Goal: Communication & Community: Answer question/provide support

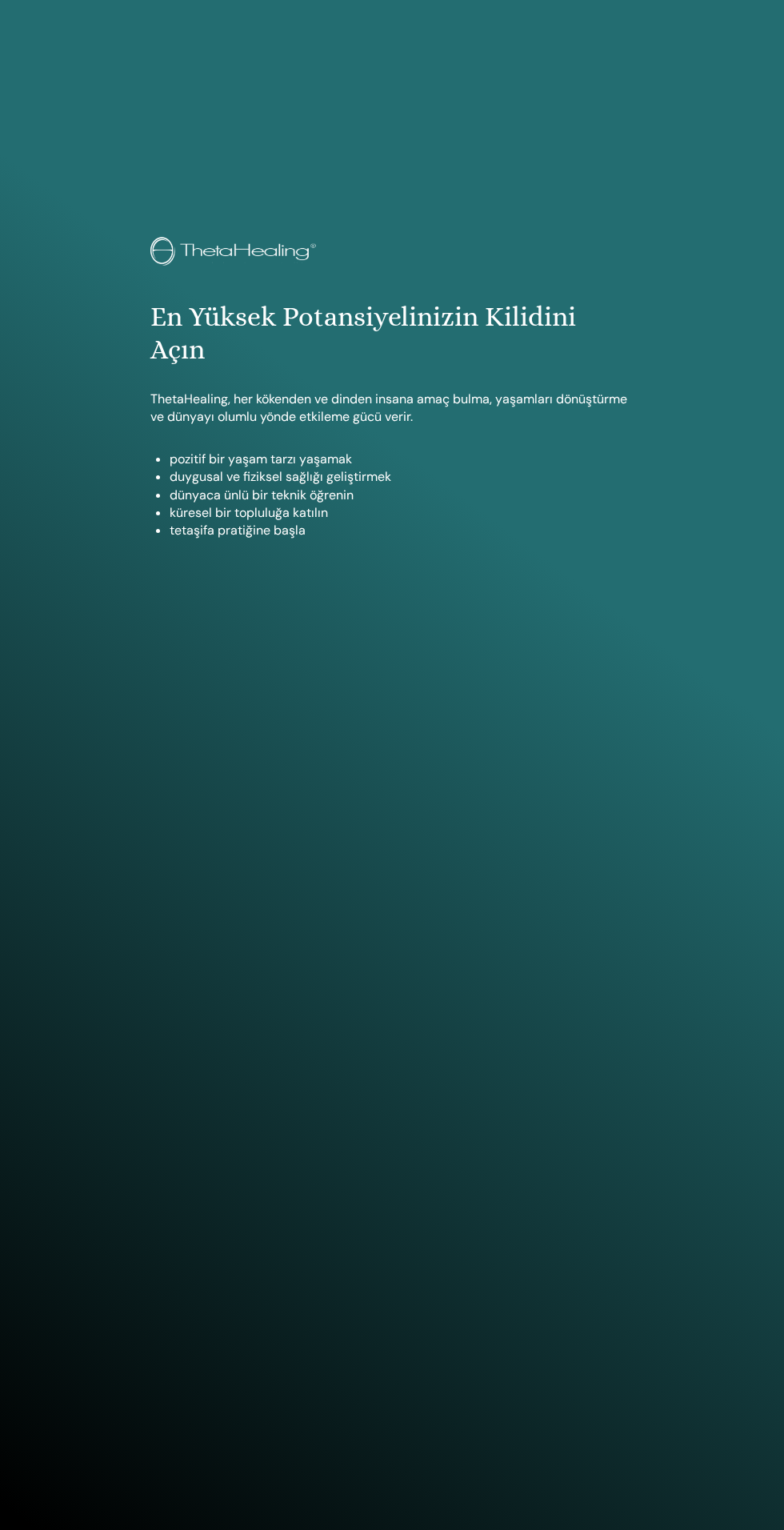
scroll to position [1530, 0]
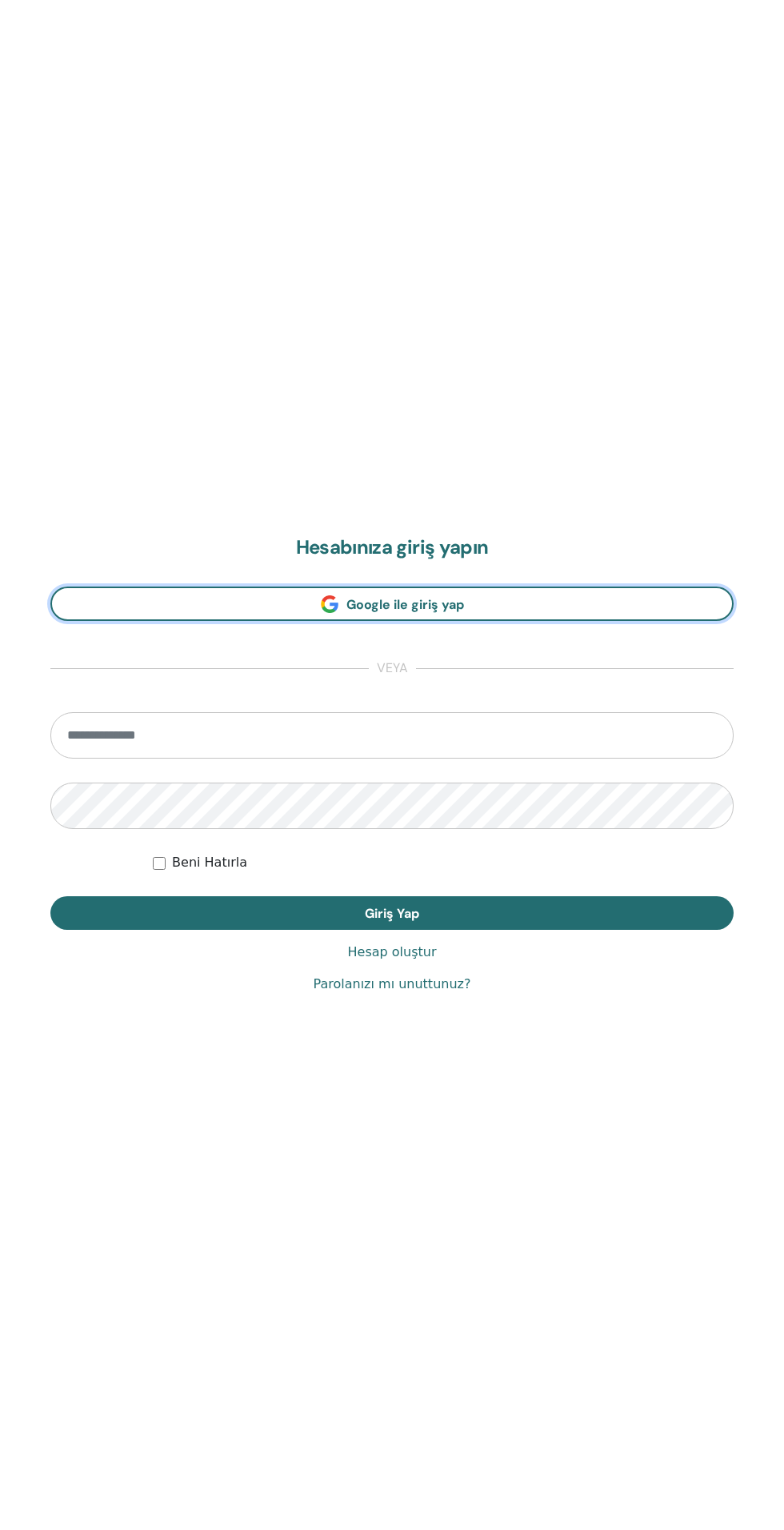
click at [464, 603] on link "Google ile giriş yap" at bounding box center [392, 603] width 683 height 35
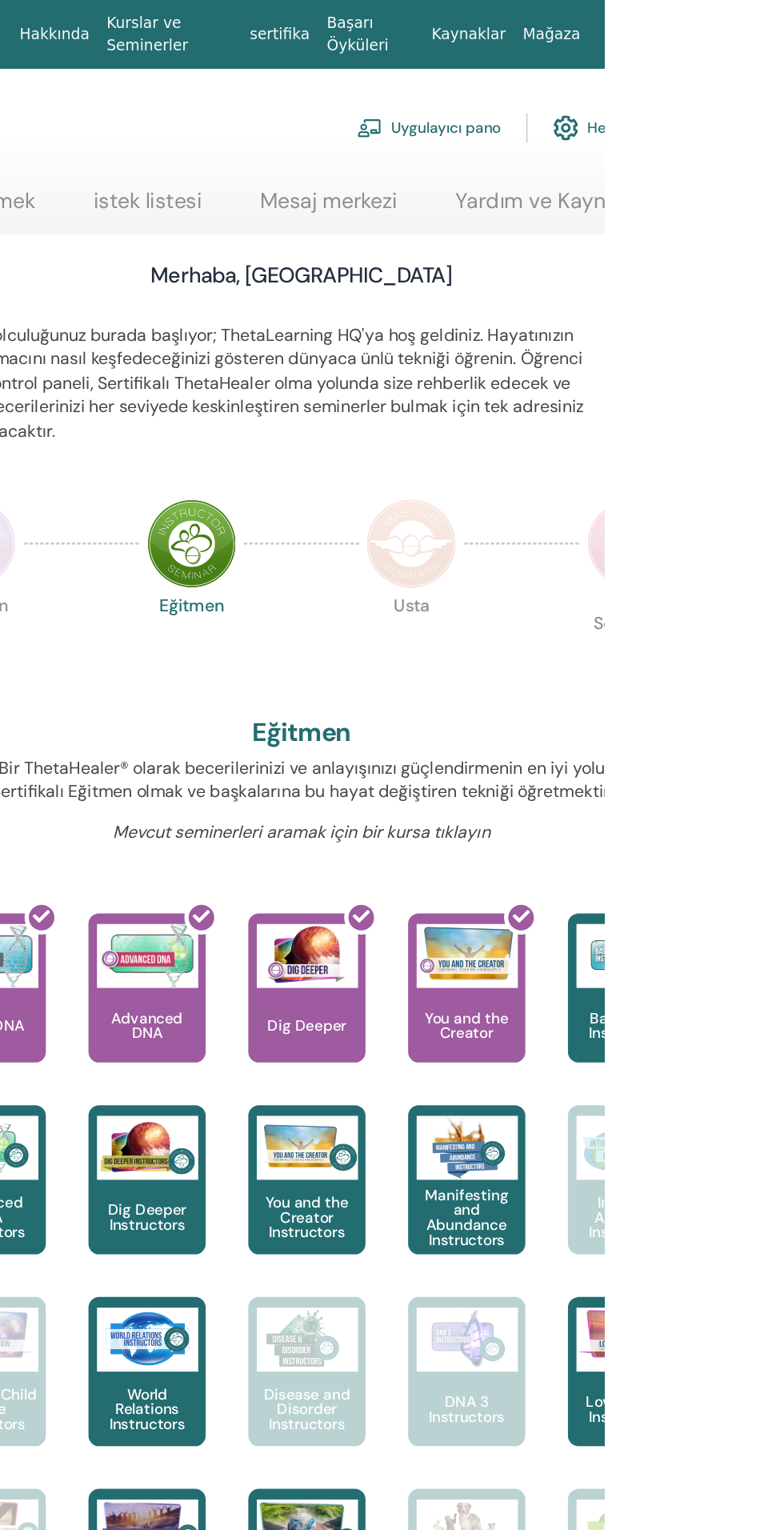
click at [582, 119] on div "My Dashboard Uygulayıcı pano Hesabım" at bounding box center [455, 96] width 724 height 52
click at [570, 166] on link "Mesaj merkezi" at bounding box center [577, 156] width 103 height 31
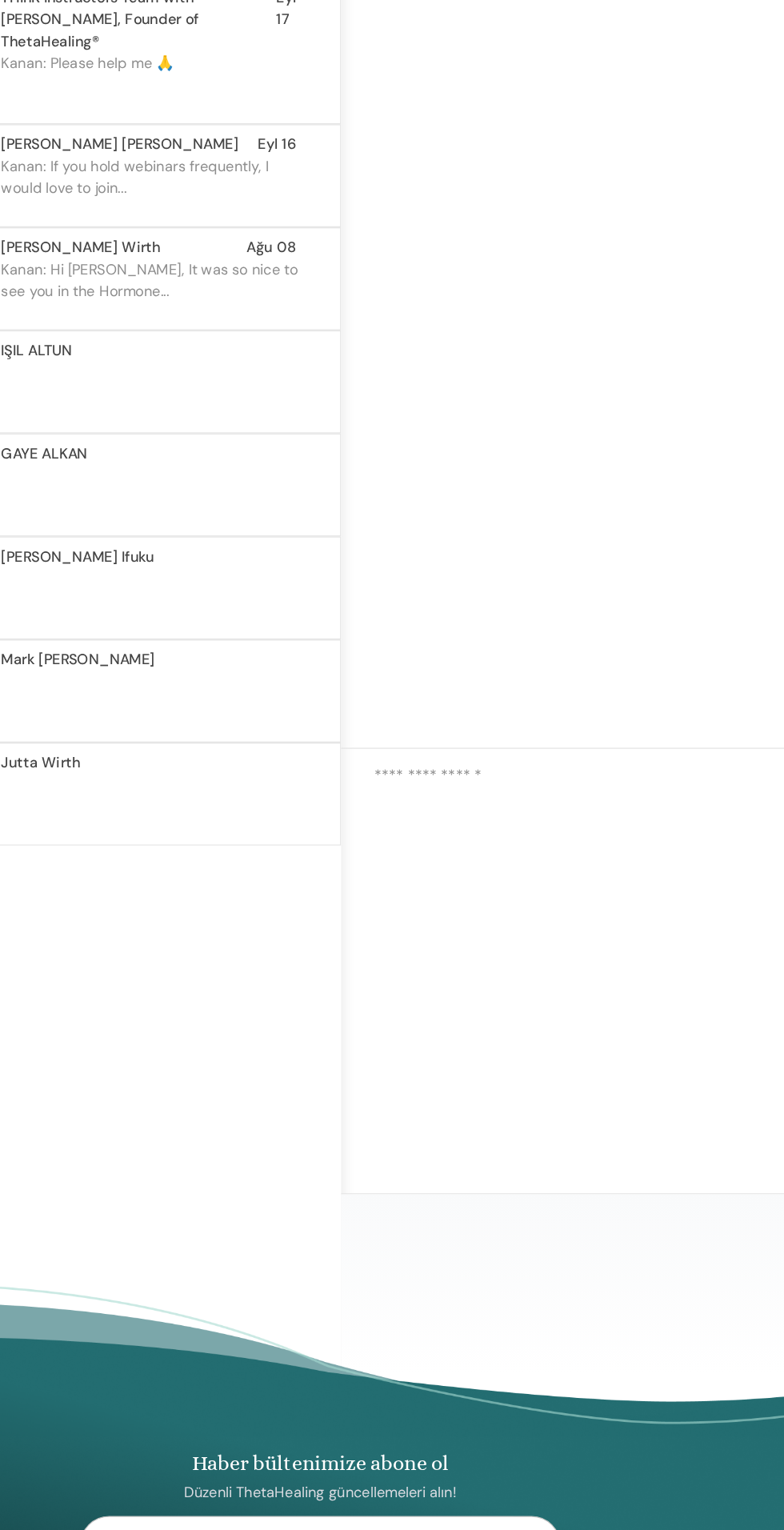
click at [239, 394] on p "Kanan: If you hold webinars frequently, I would love to join..." at bounding box center [262, 418] width 232 height 48
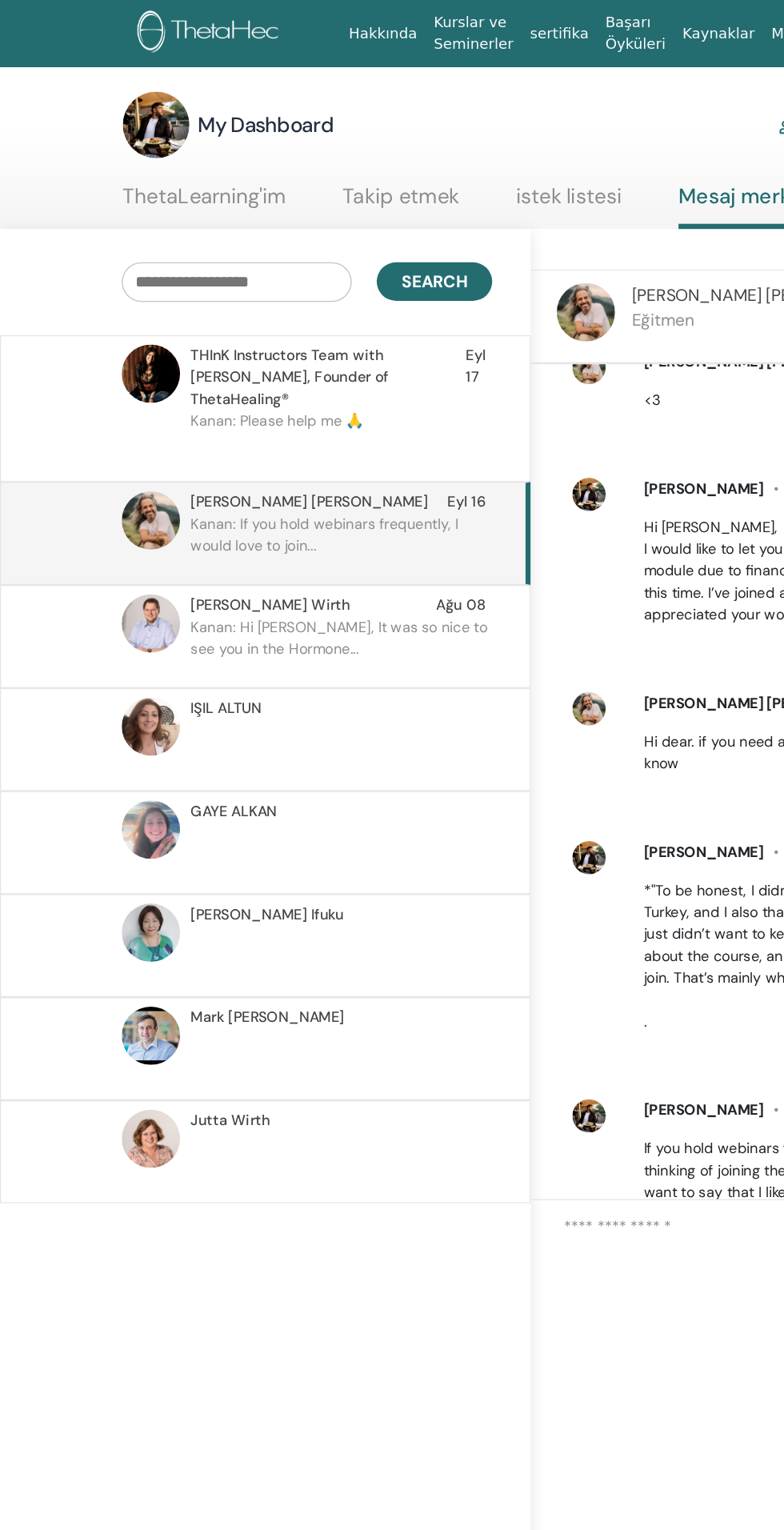
click at [272, 553] on p at bounding box center [262, 577] width 232 height 48
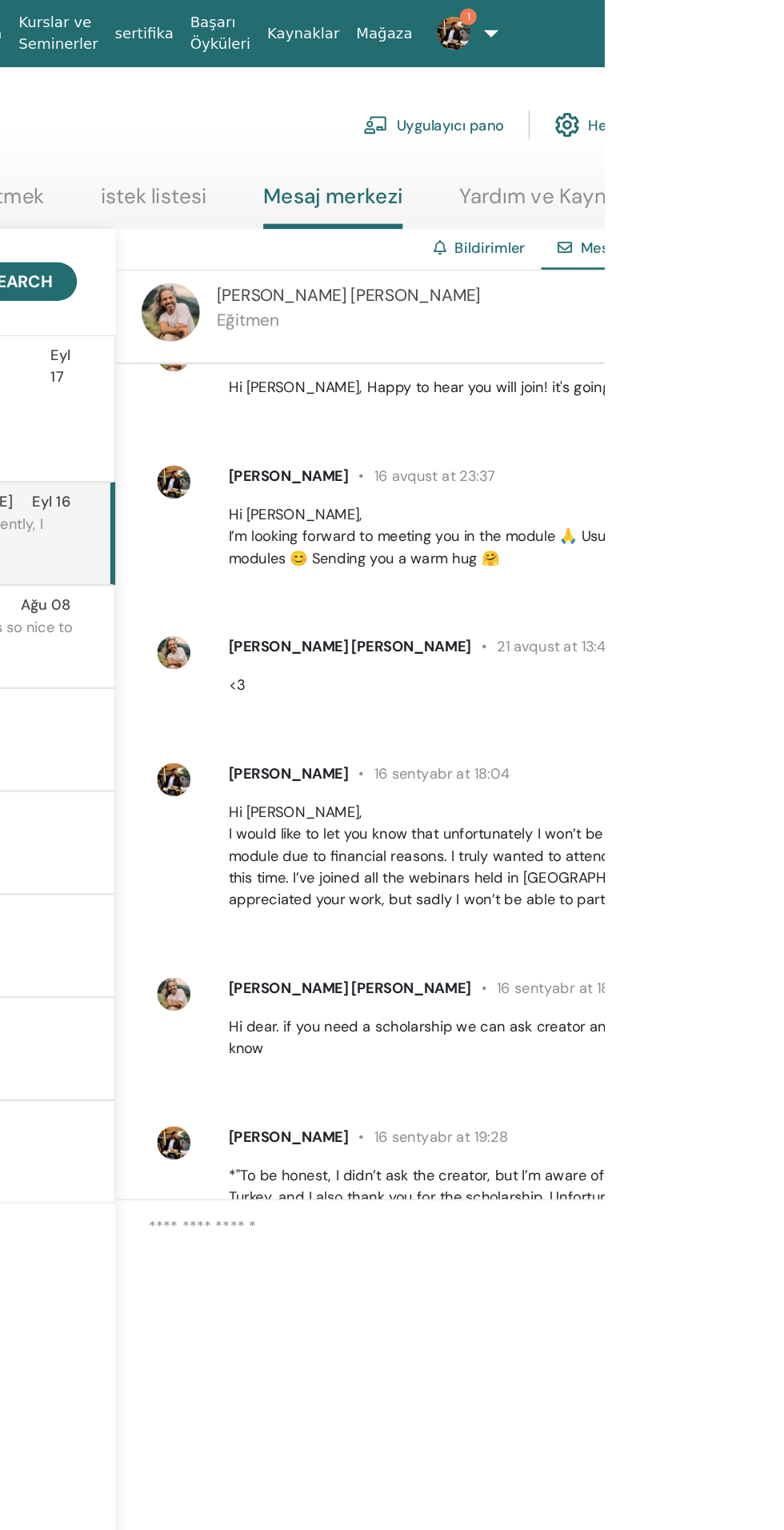
scroll to position [830, 0]
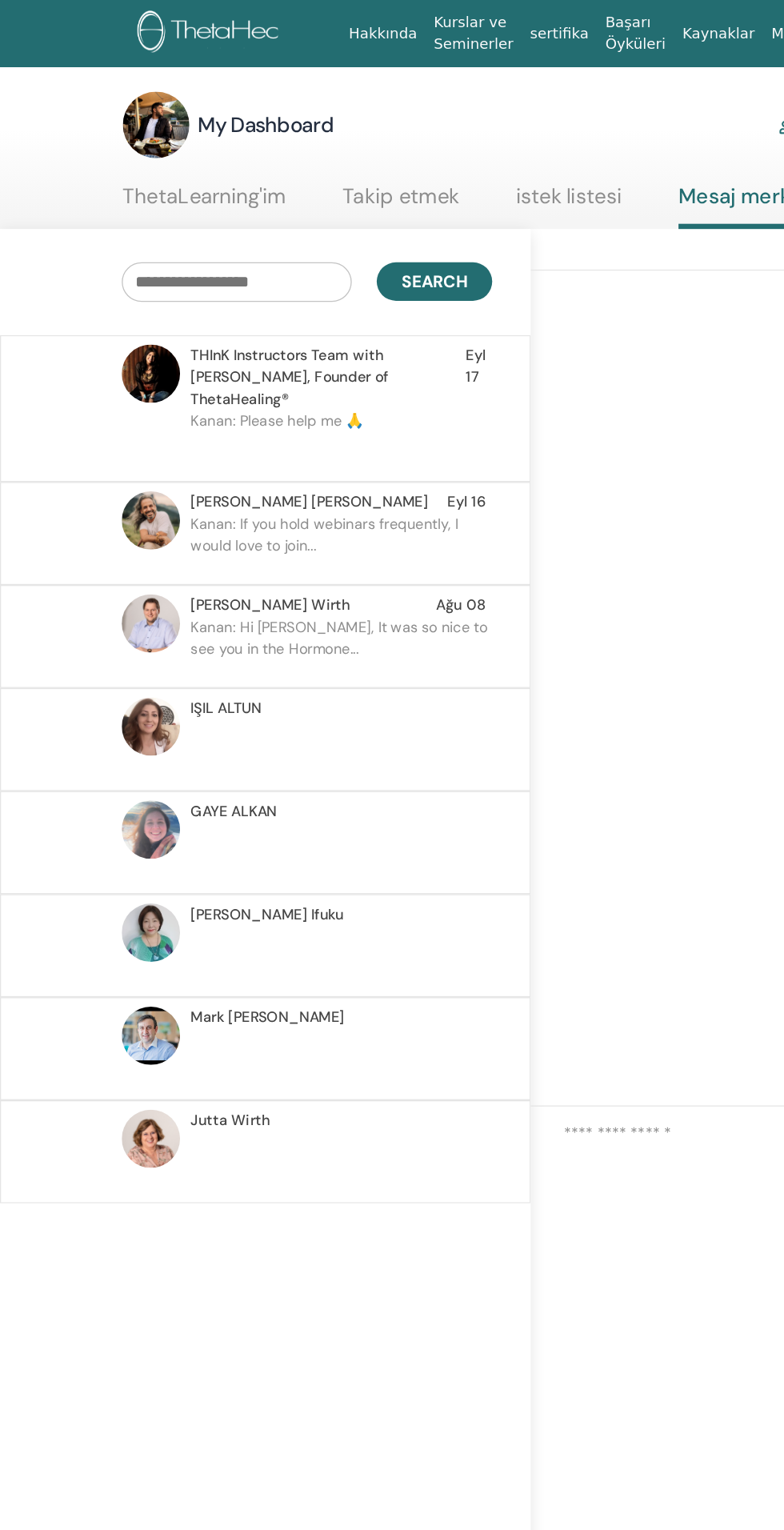
click at [287, 790] on p at bounding box center [262, 814] width 232 height 48
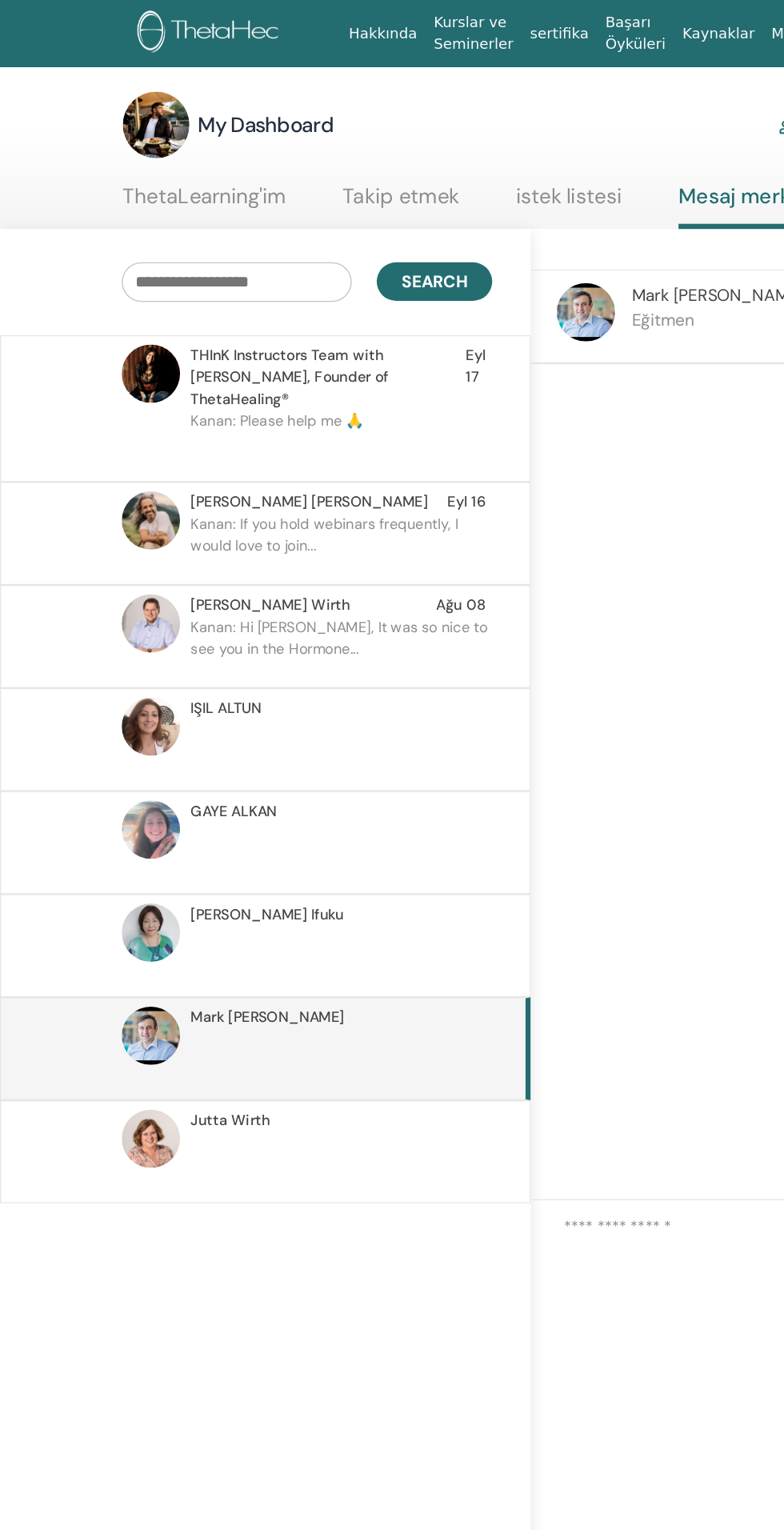
click at [328, 333] on p "Kanan: Please help me 🙏" at bounding box center [262, 339] width 232 height 48
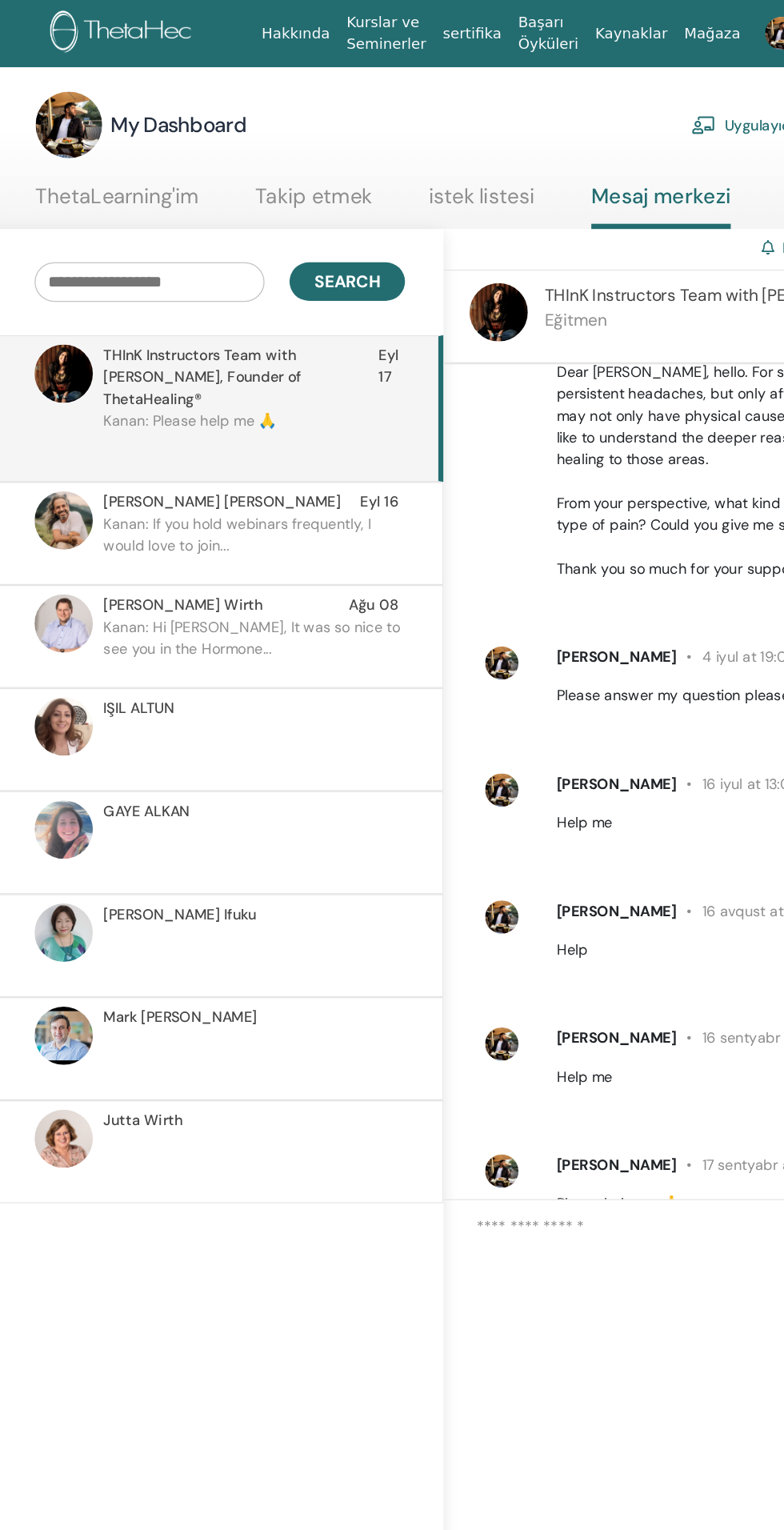
scroll to position [60, 0]
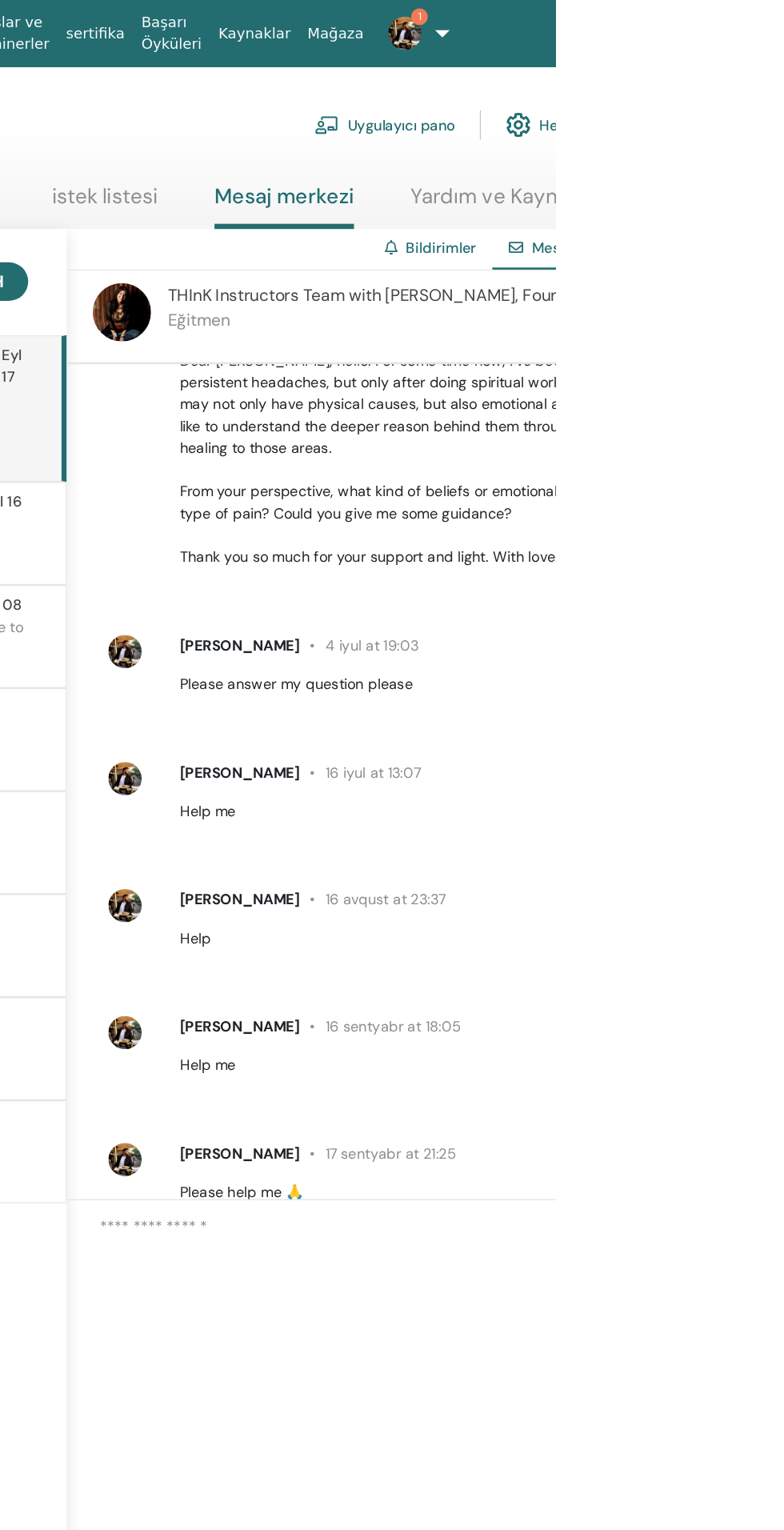
click at [675, 1016] on textarea at bounding box center [696, 998] width 527 height 131
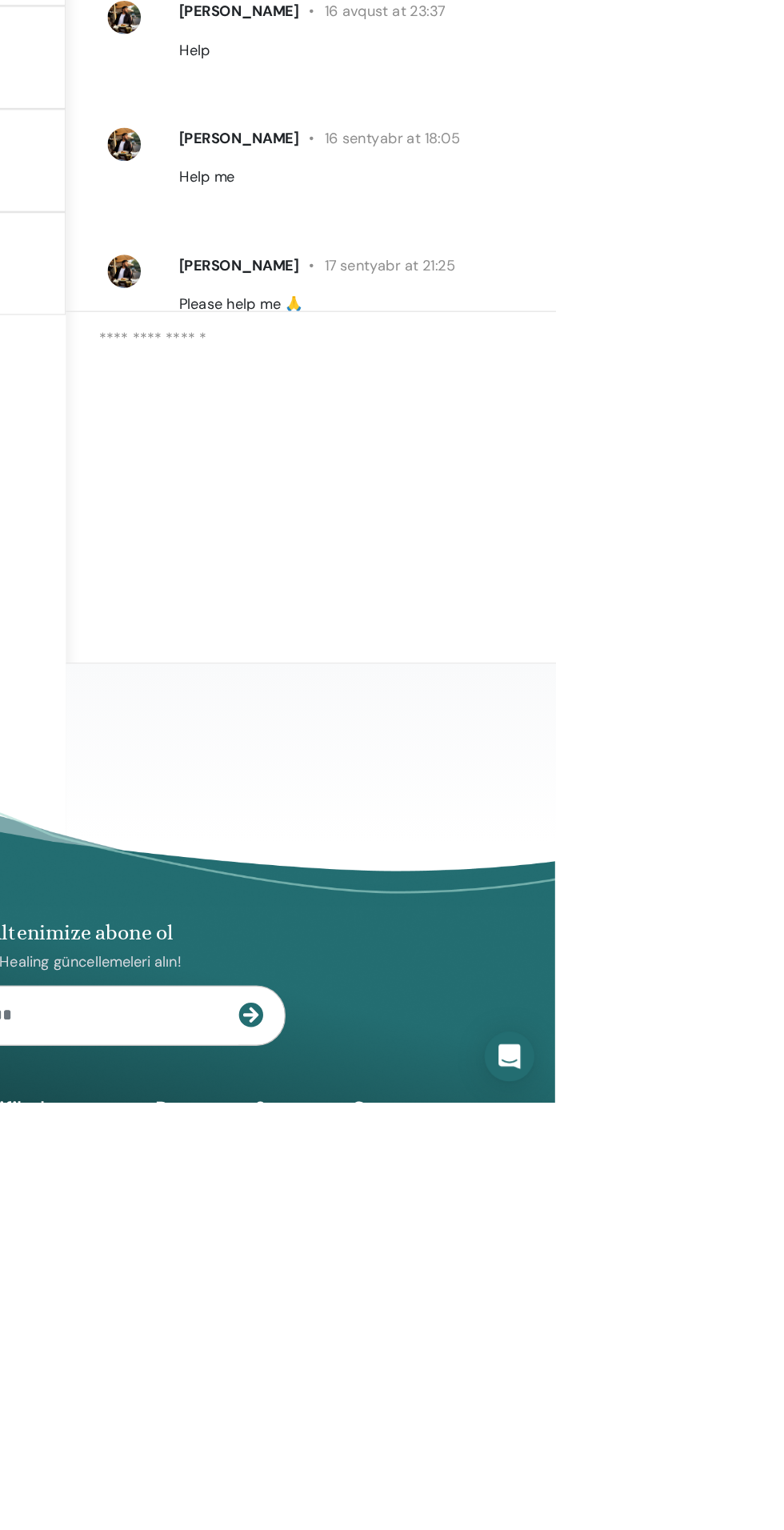
scroll to position [0, 0]
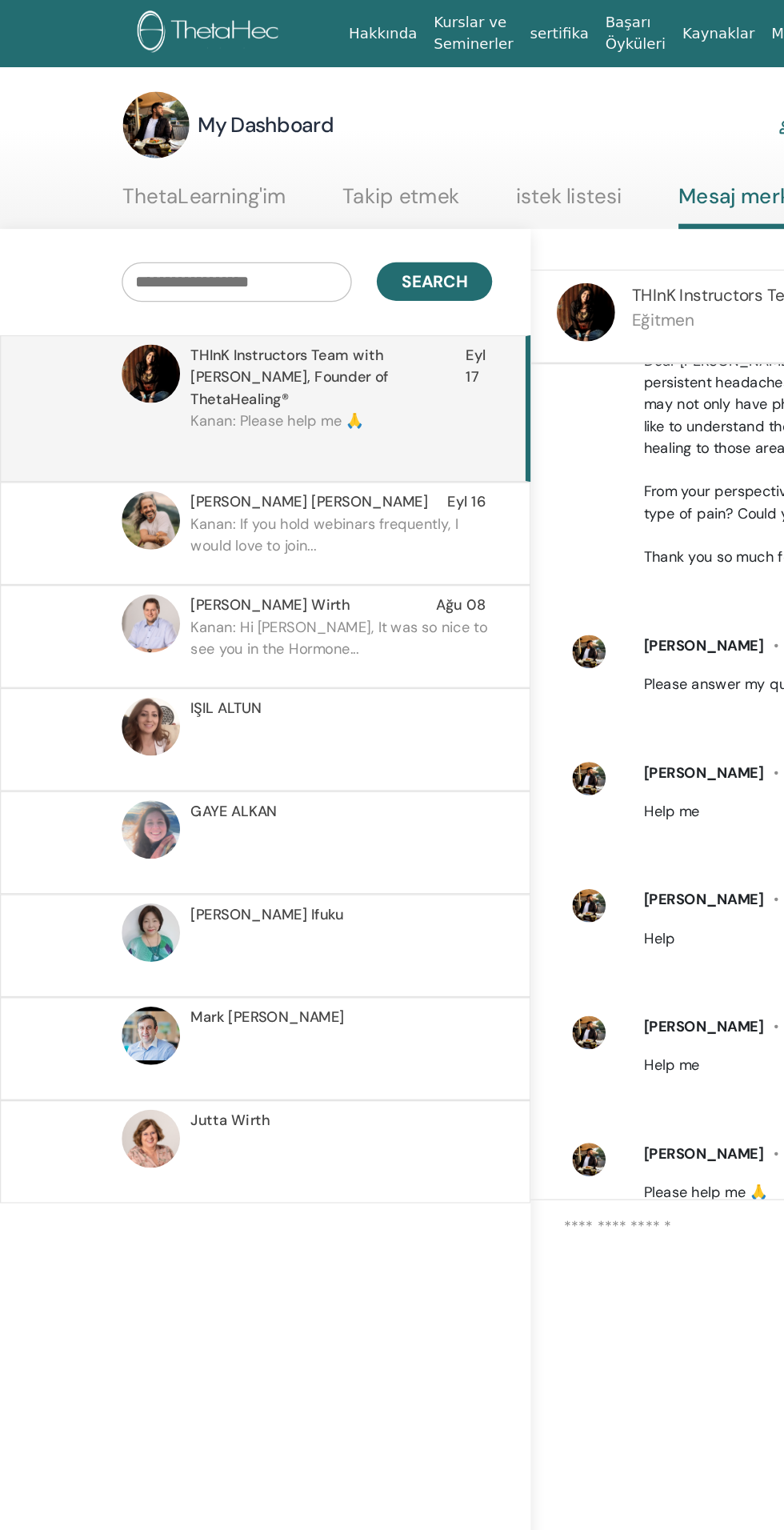
click at [298, 403] on p "Kanan: If you hold webinars frequently, I would love to join..." at bounding box center [262, 418] width 232 height 48
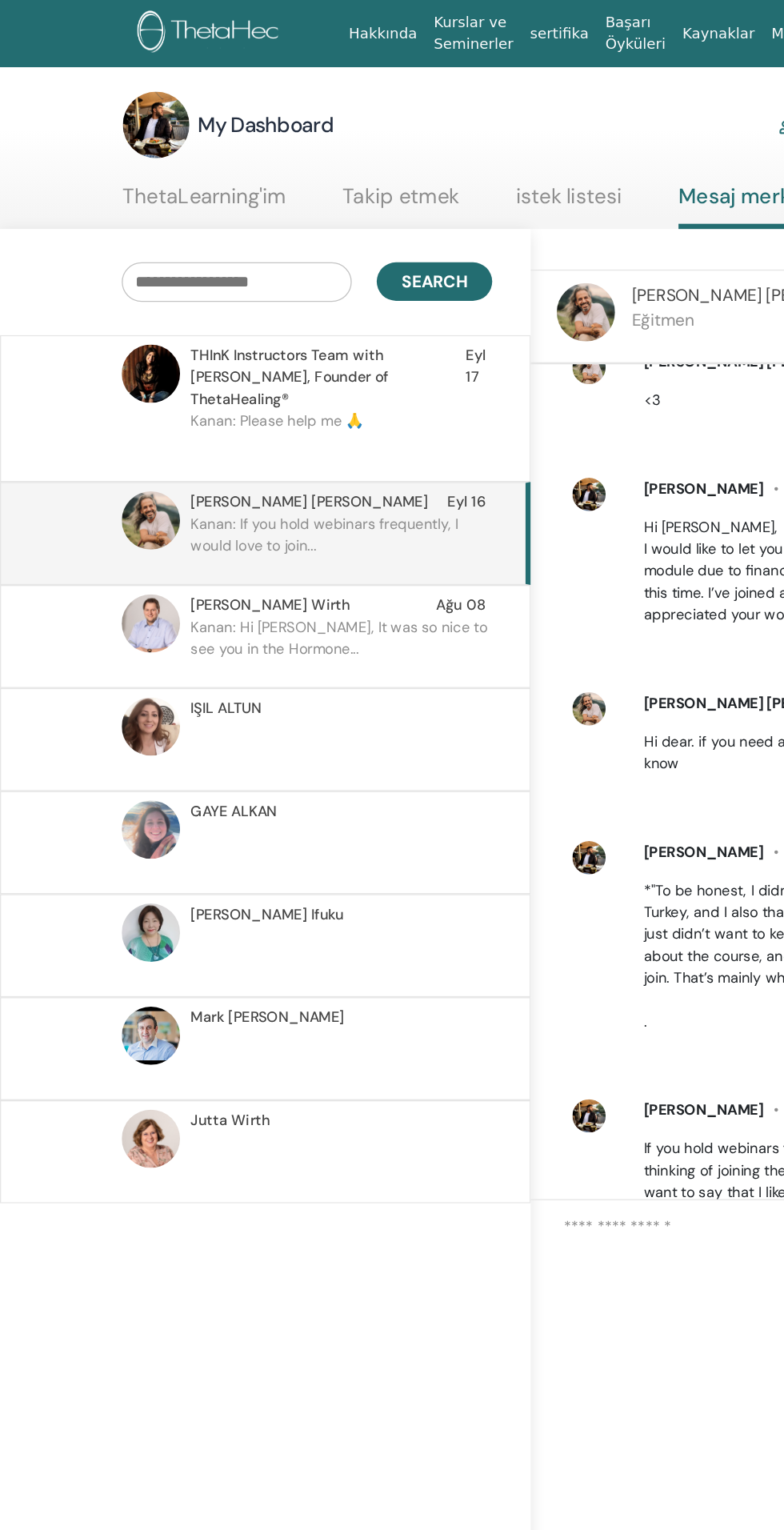
click at [324, 319] on p "Kanan: Please help me 🙏" at bounding box center [262, 339] width 232 height 48
